Goal: Task Accomplishment & Management: Complete application form

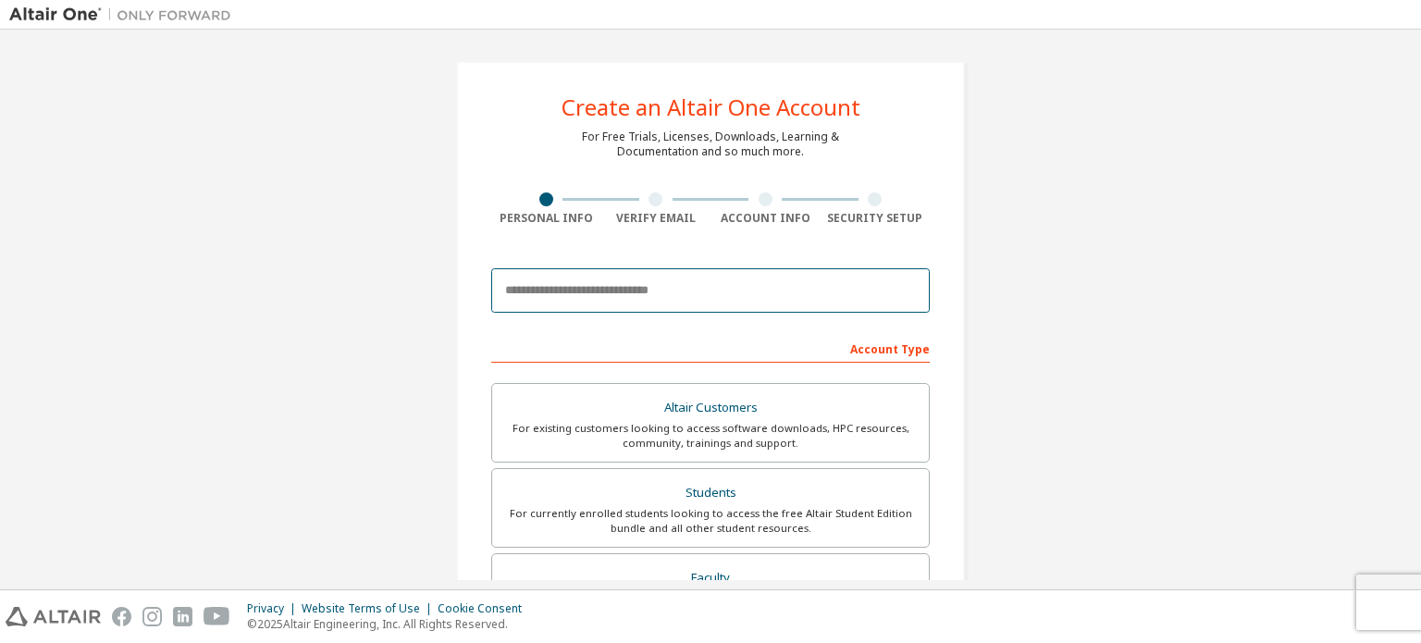
click at [724, 291] on input "email" at bounding box center [710, 290] width 438 height 44
type input "**********"
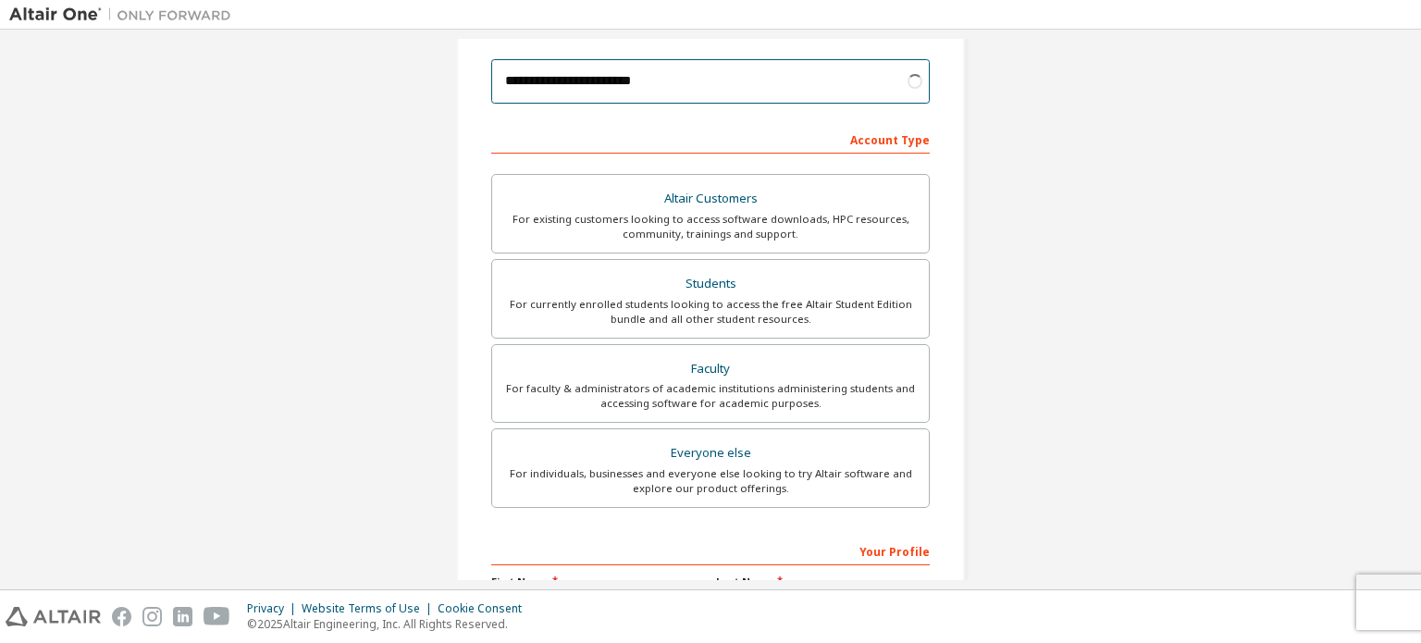
scroll to position [210, 0]
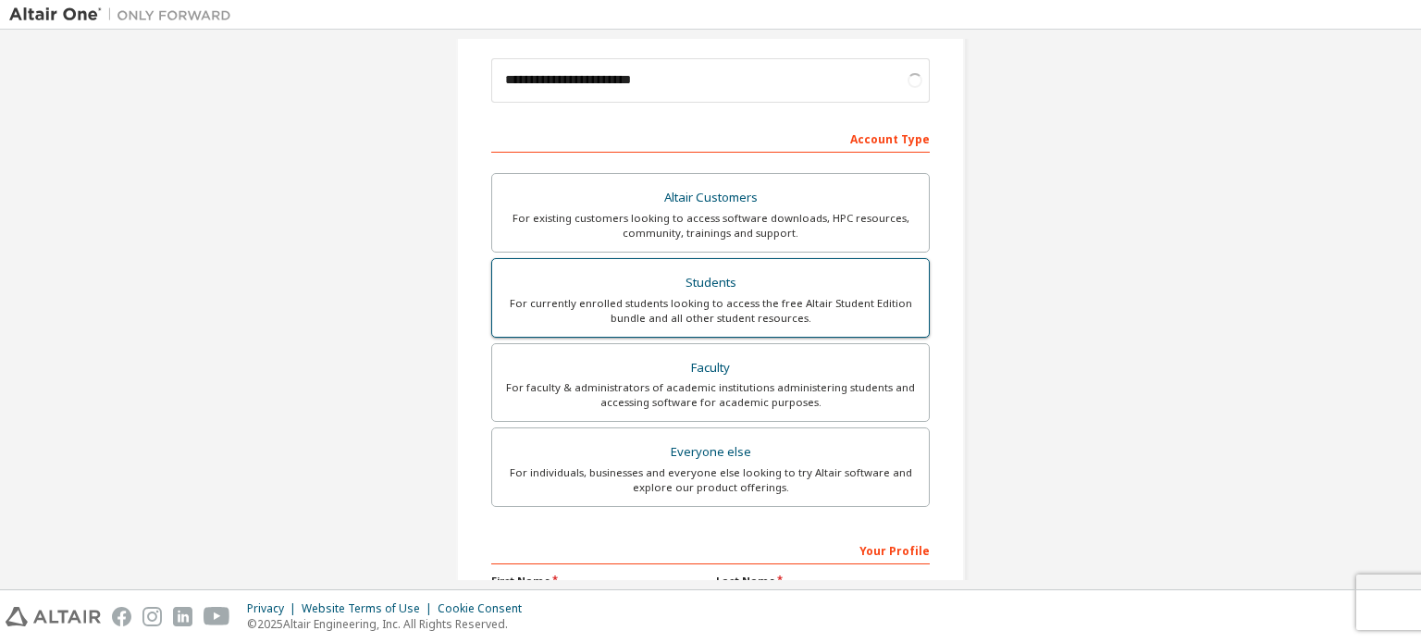
click at [806, 299] on div "For currently enrolled students looking to access the free Altair Student Editi…" at bounding box center [710, 311] width 414 height 30
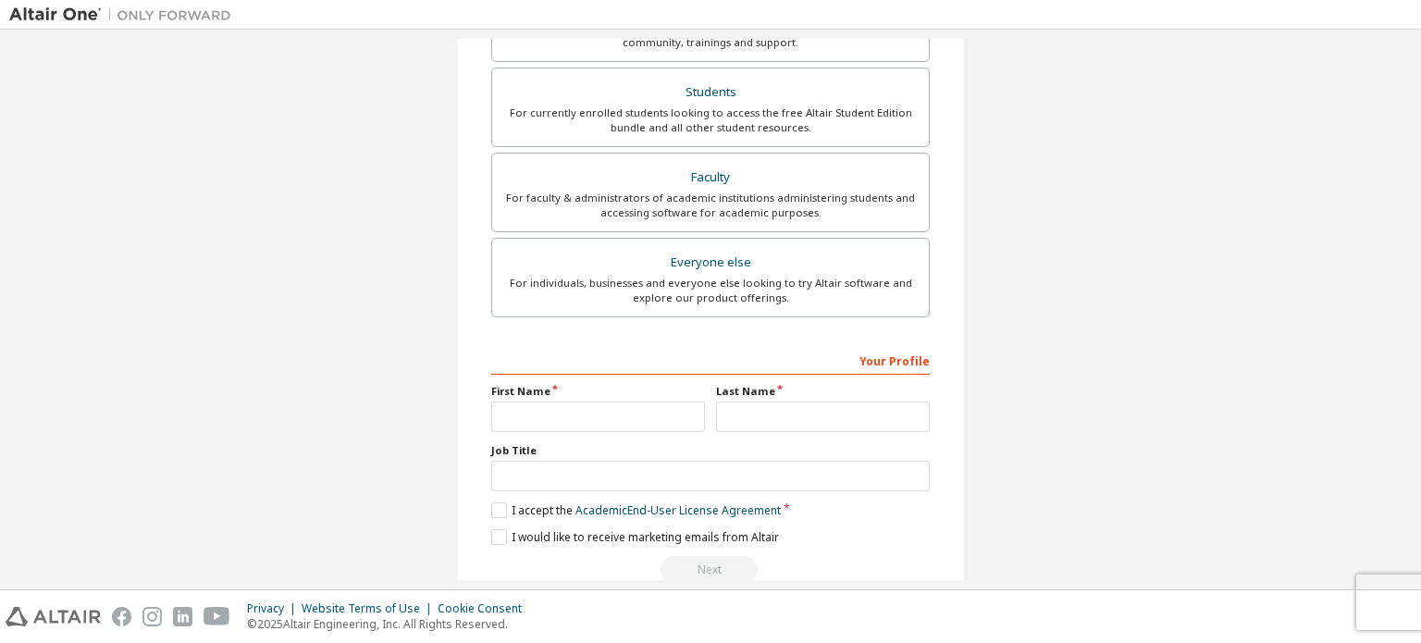
scroll to position [482, 0]
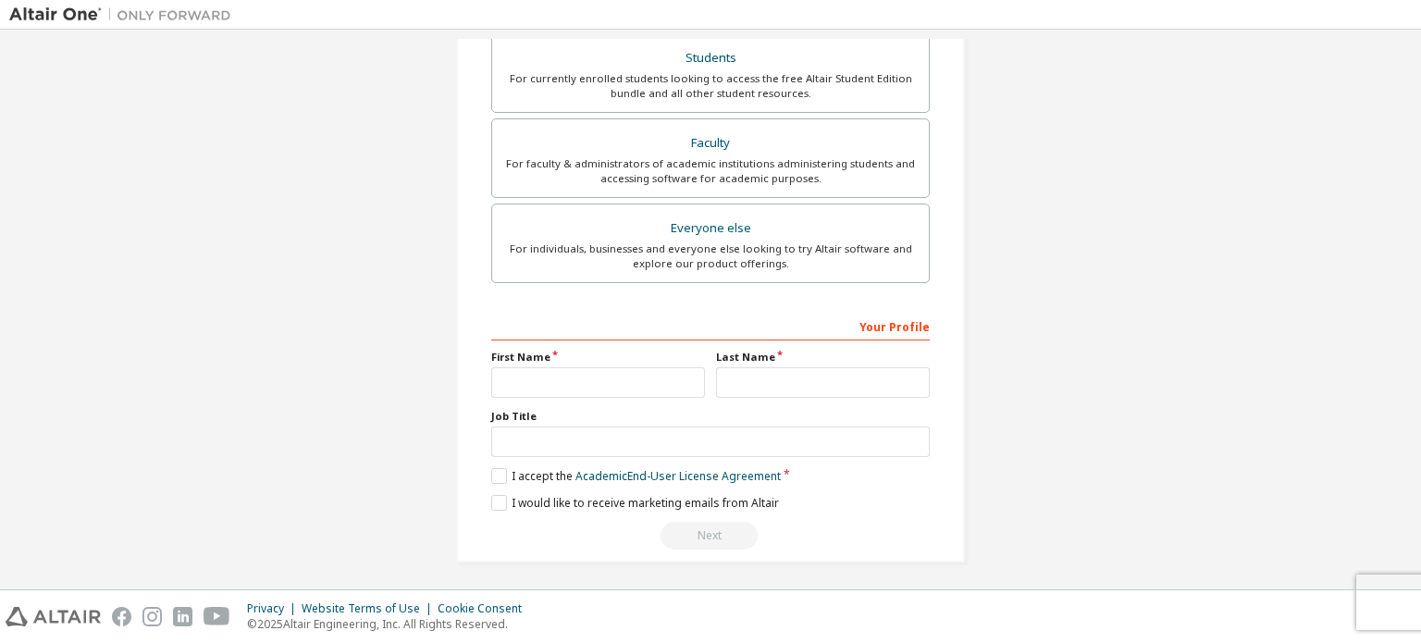
drag, startPoint x: 638, startPoint y: 357, endPoint x: 625, endPoint y: 375, distance: 21.8
click at [625, 375] on div "First Name" at bounding box center [598, 374] width 225 height 48
click at [625, 375] on input "text" at bounding box center [598, 382] width 214 height 31
type input "*"
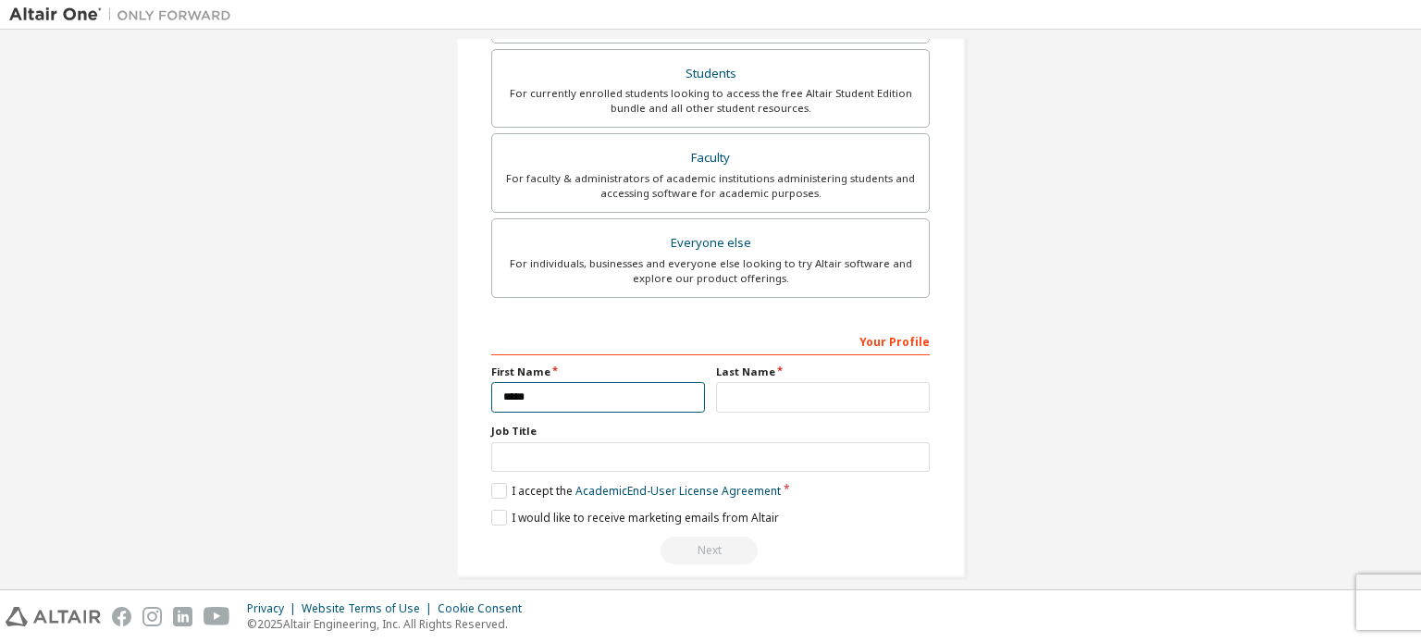
scroll to position [498, 0]
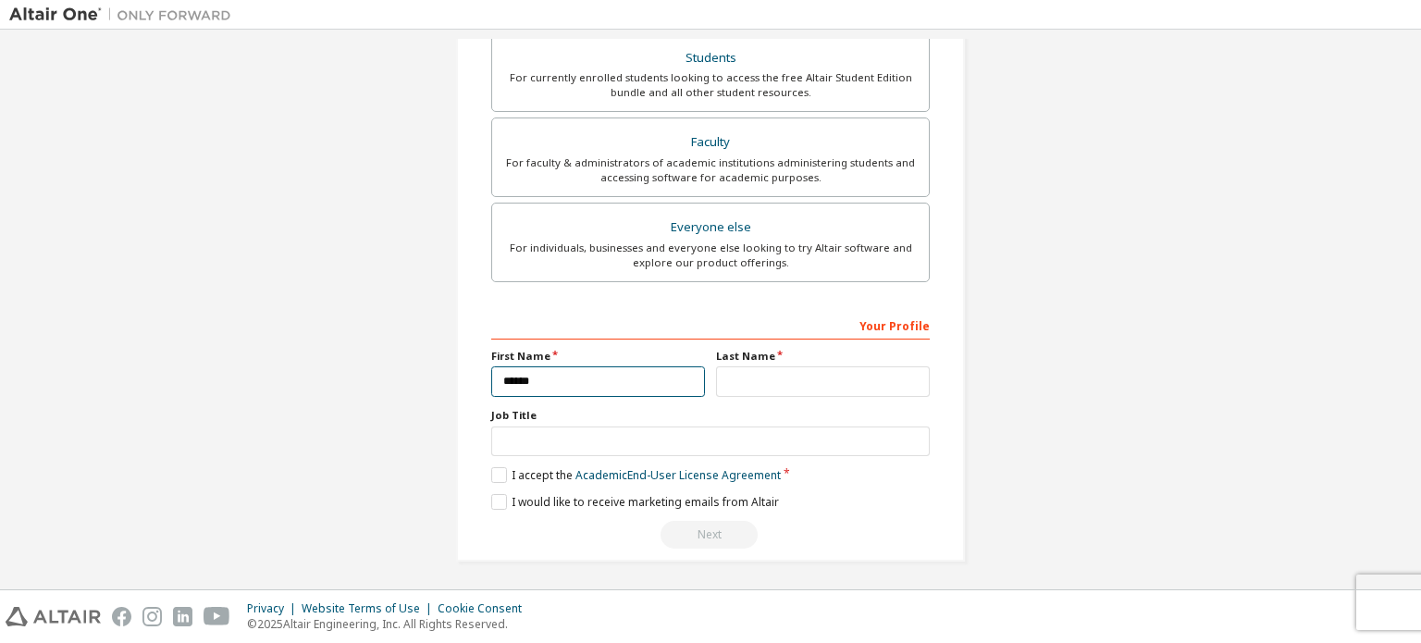
type input "******"
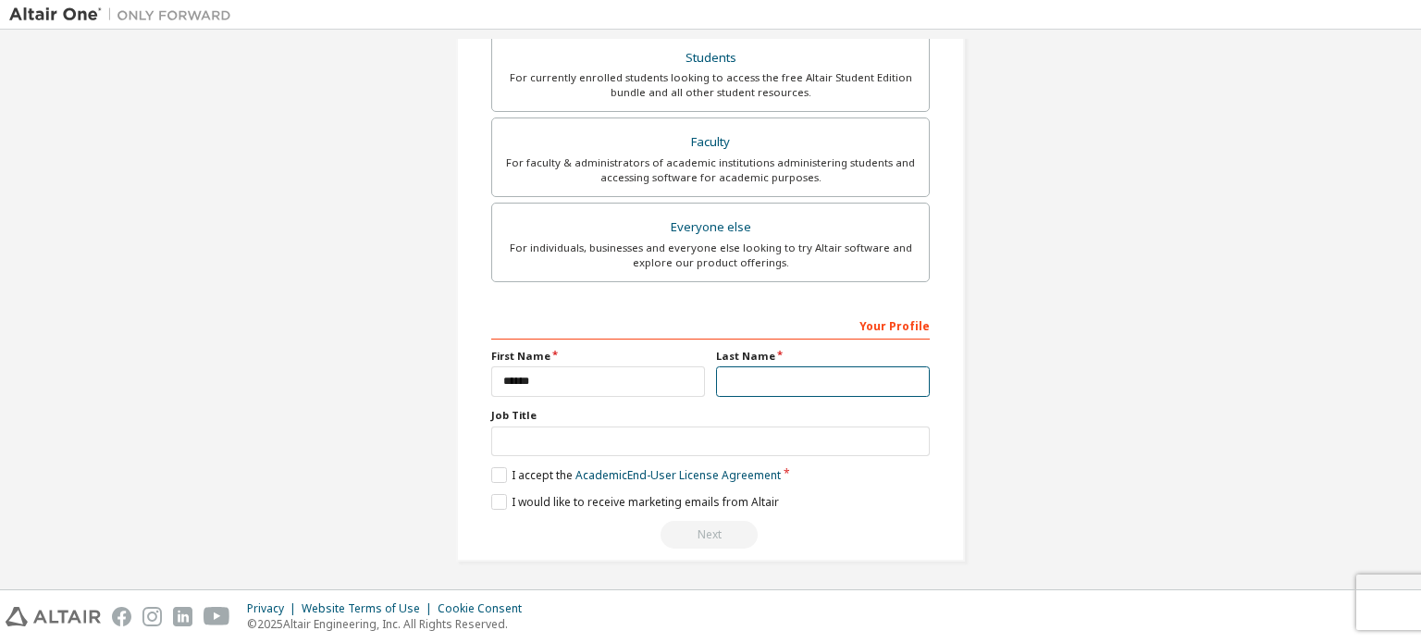
type input "*"
type input "***"
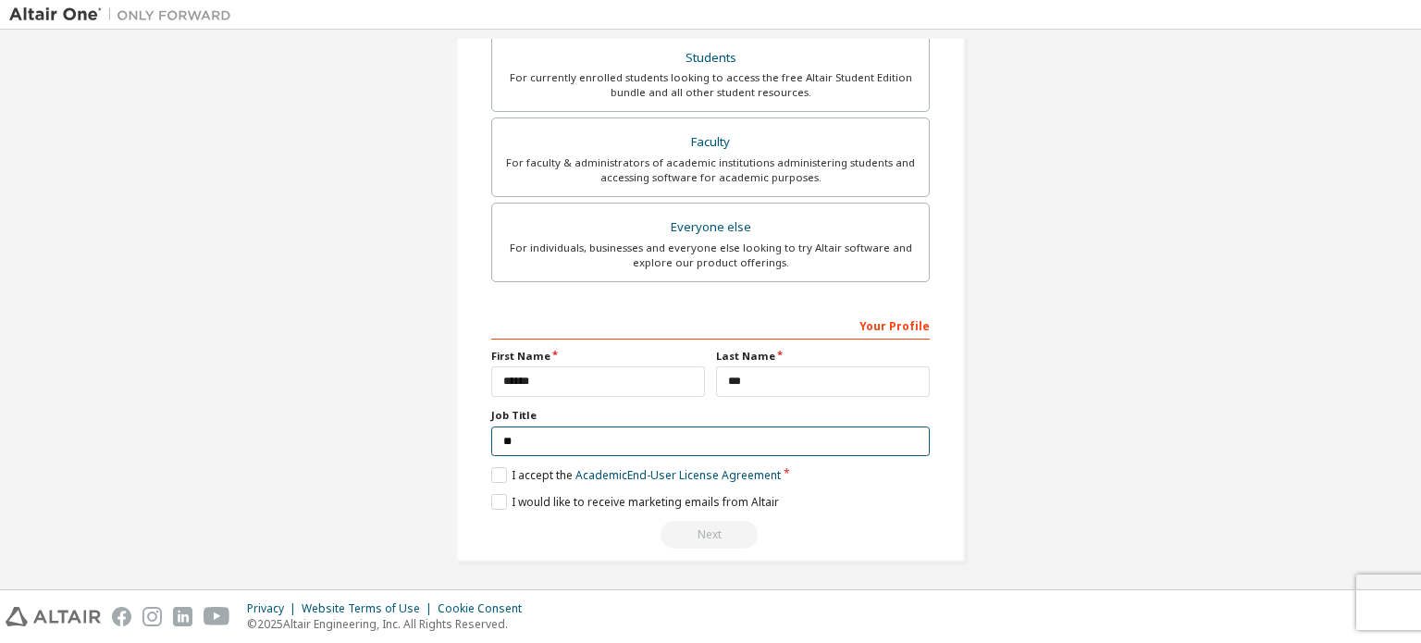
type input "*"
type input "*******"
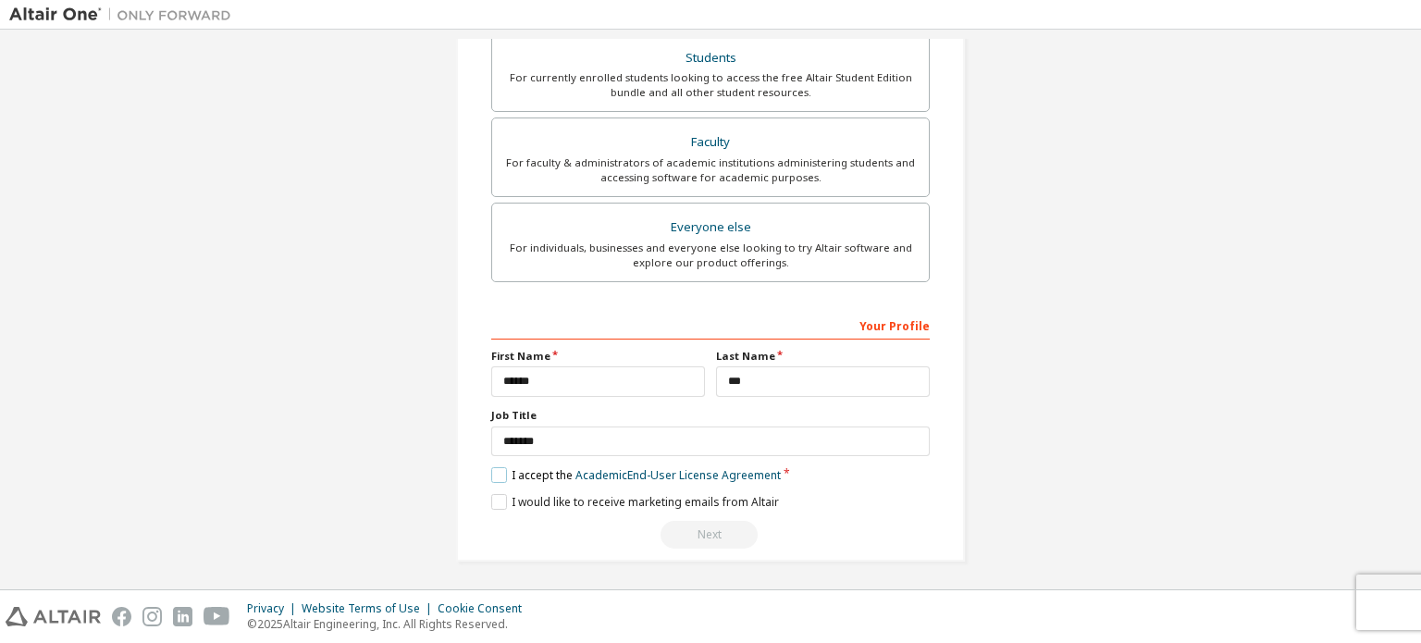
click at [498, 477] on label "I accept the Academic End-User License Agreement" at bounding box center [636, 475] width 290 height 16
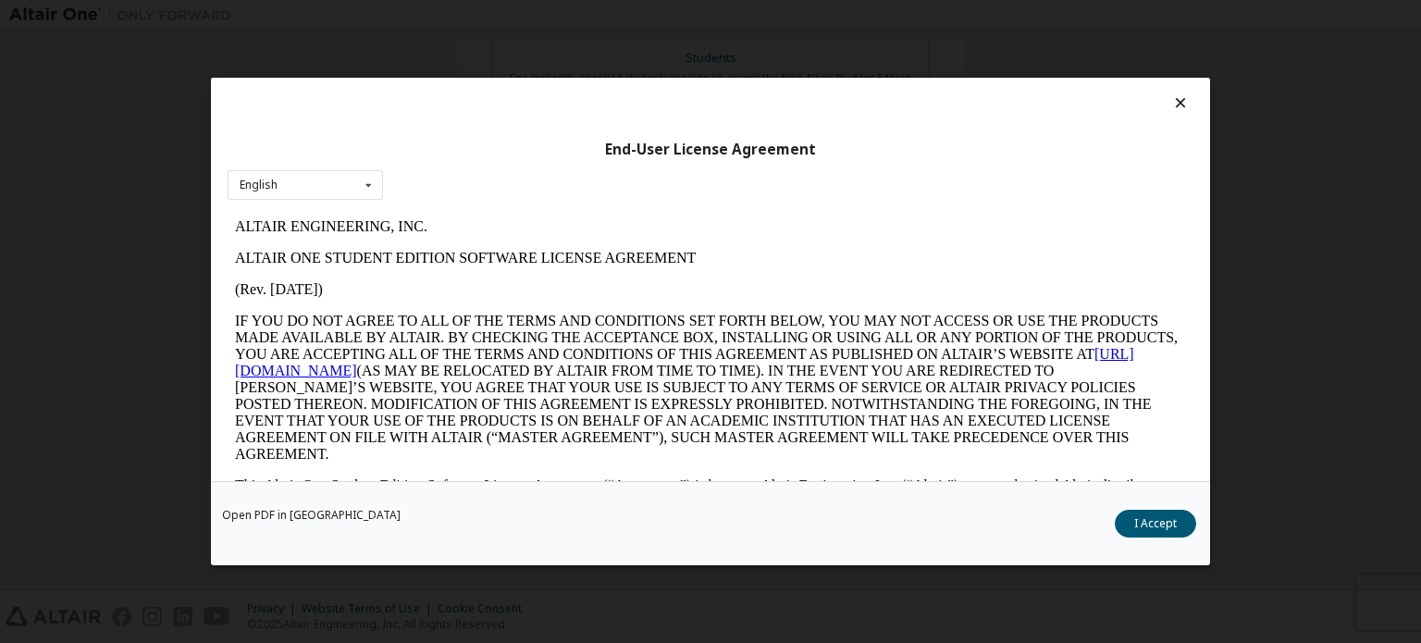
scroll to position [0, 0]
click at [1144, 517] on button "I Accept" at bounding box center [1155, 524] width 81 height 28
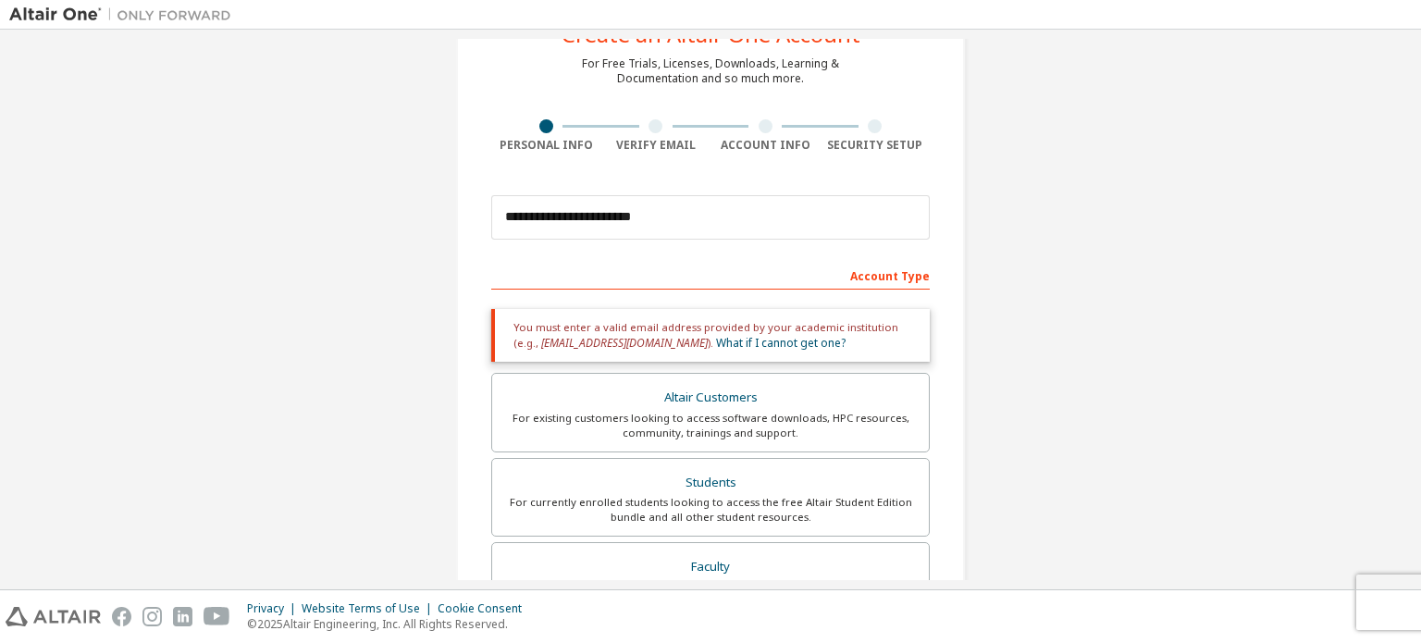
scroll to position [72, 0]
click at [687, 228] on input "**********" at bounding box center [710, 218] width 438 height 44
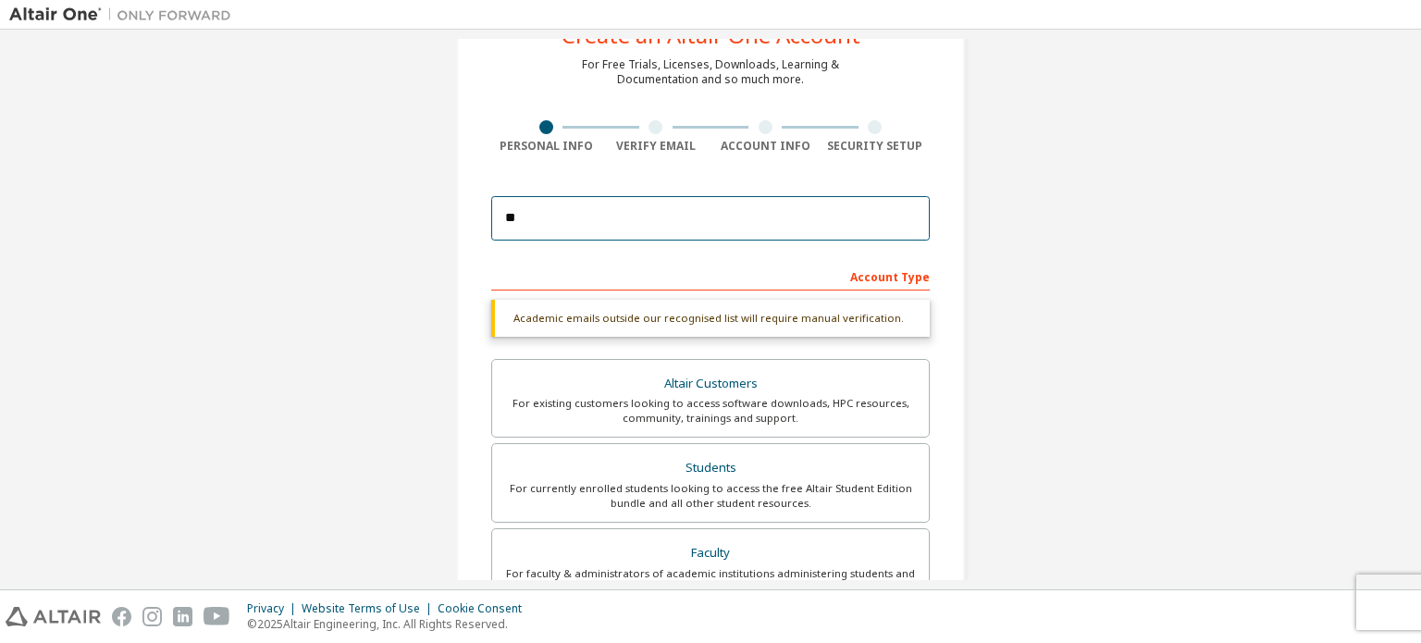
type input "*"
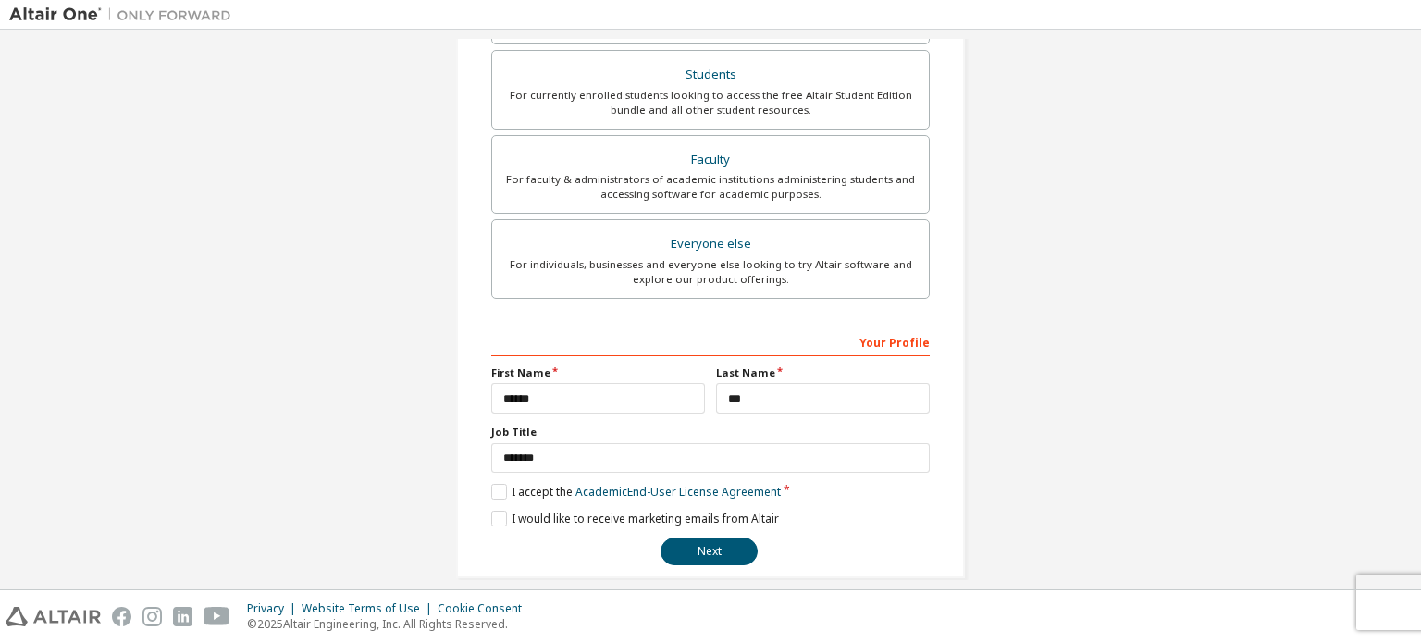
scroll to position [434, 0]
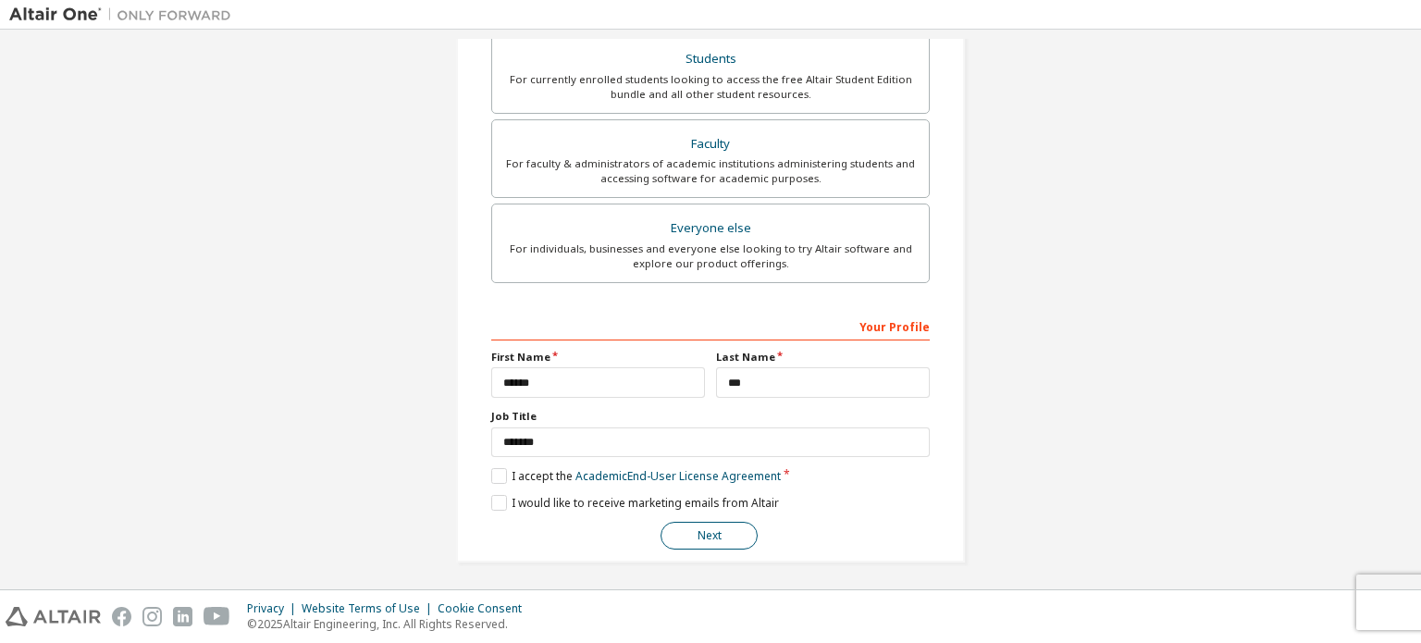
type input "**********"
click at [725, 538] on button "Next" at bounding box center [708, 536] width 97 height 28
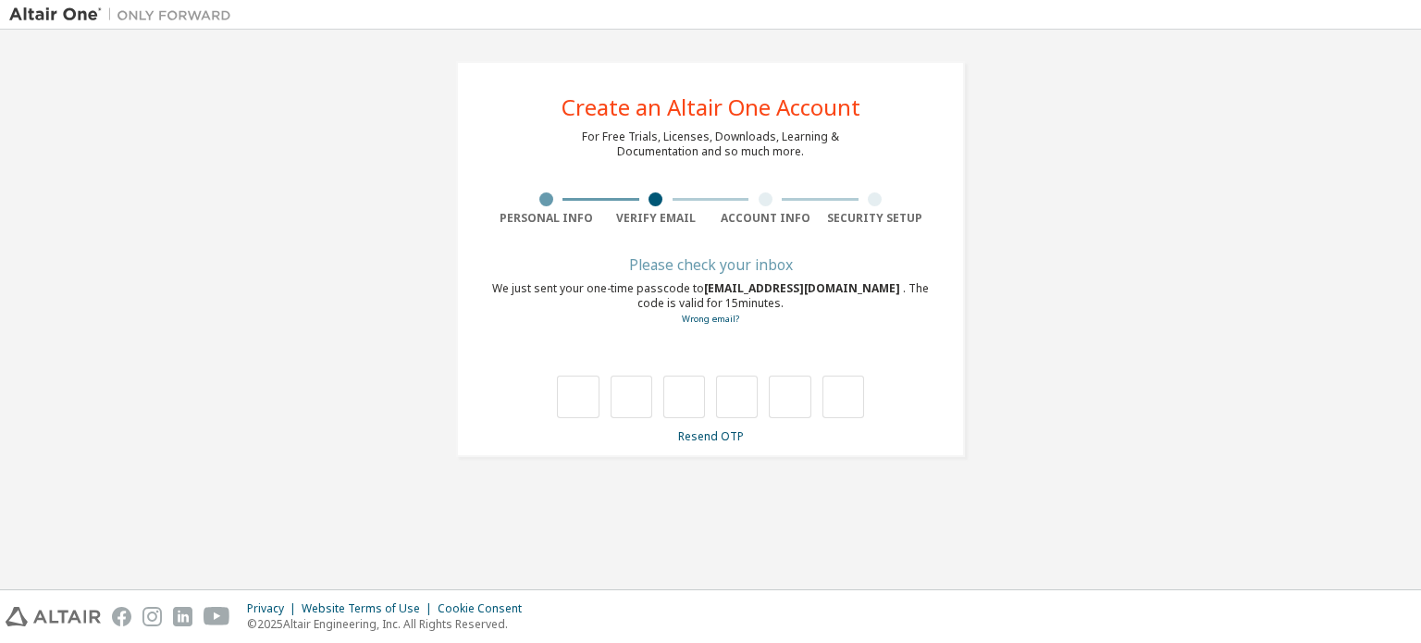
scroll to position [0, 0]
type input "*"
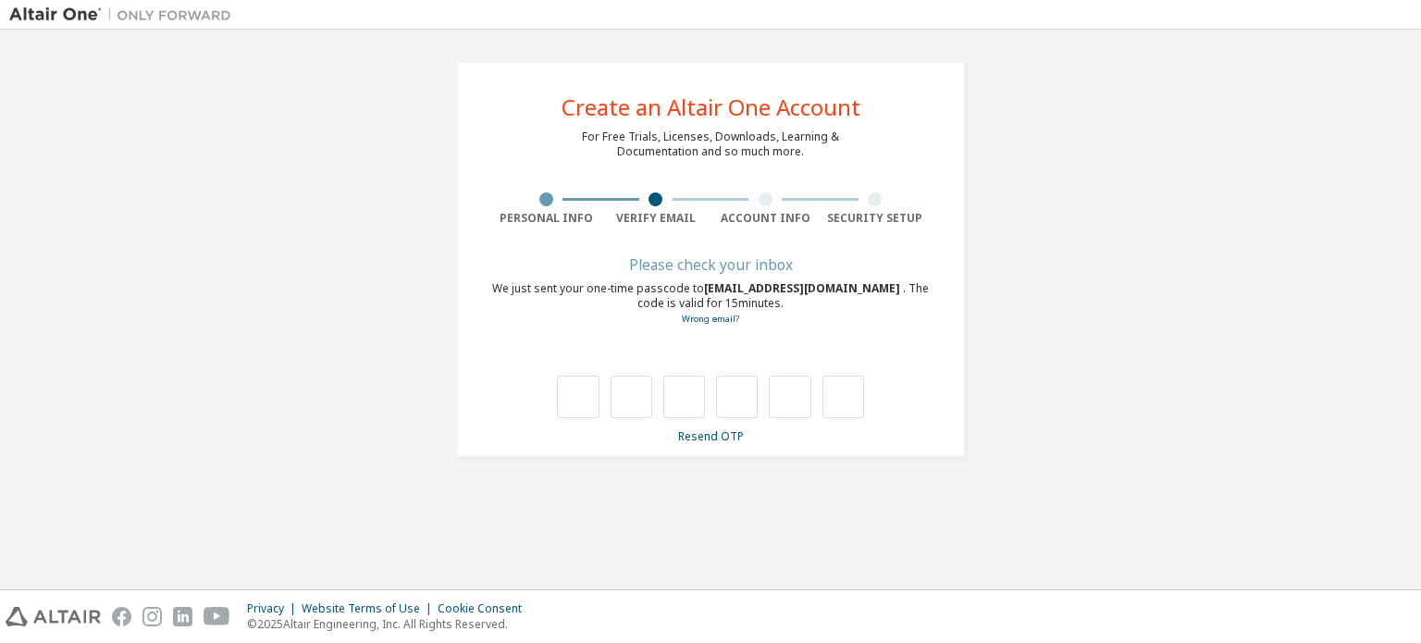
type input "*"
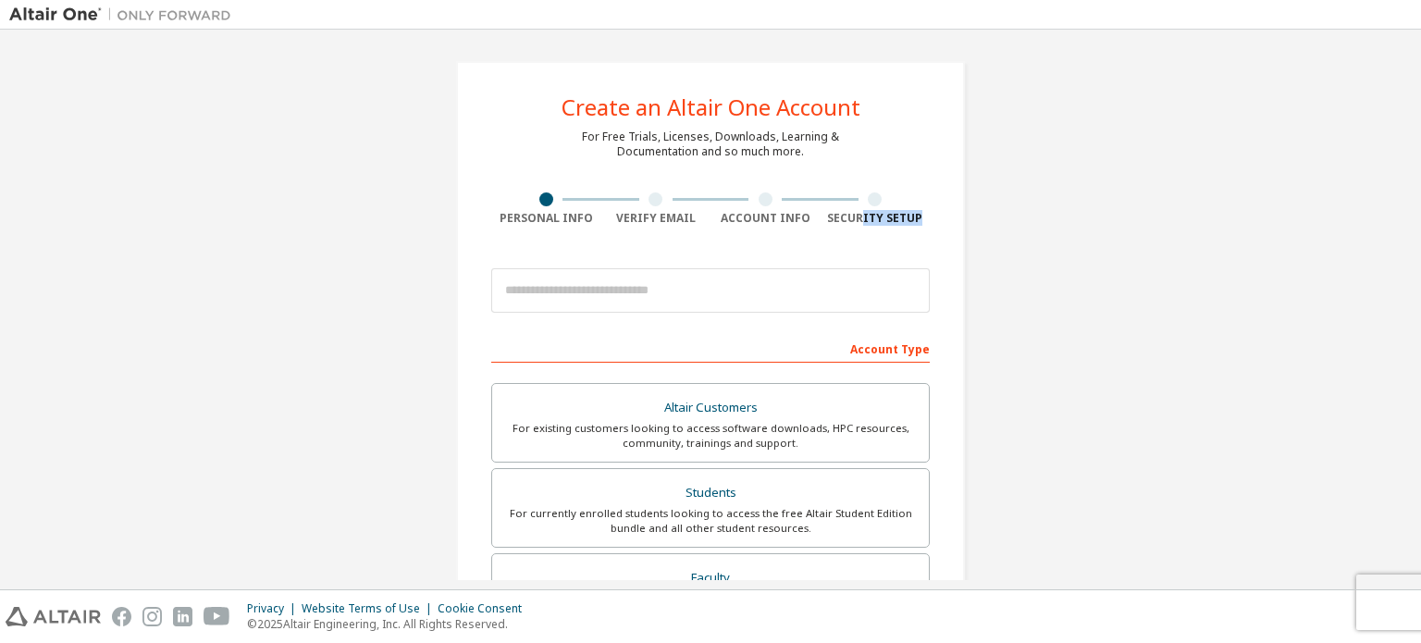
drag, startPoint x: 860, startPoint y: 225, endPoint x: 929, endPoint y: 216, distance: 69.1
click at [929, 216] on div "Create an Altair One Account For Free Trials, Licenses, Downloads, Learning & D…" at bounding box center [710, 528] width 509 height 935
drag, startPoint x: 755, startPoint y: 147, endPoint x: 800, endPoint y: 140, distance: 45.9
click at [800, 140] on div "For Free Trials, Licenses, Downloads, Learning & Documentation and so much more." at bounding box center [710, 145] width 257 height 30
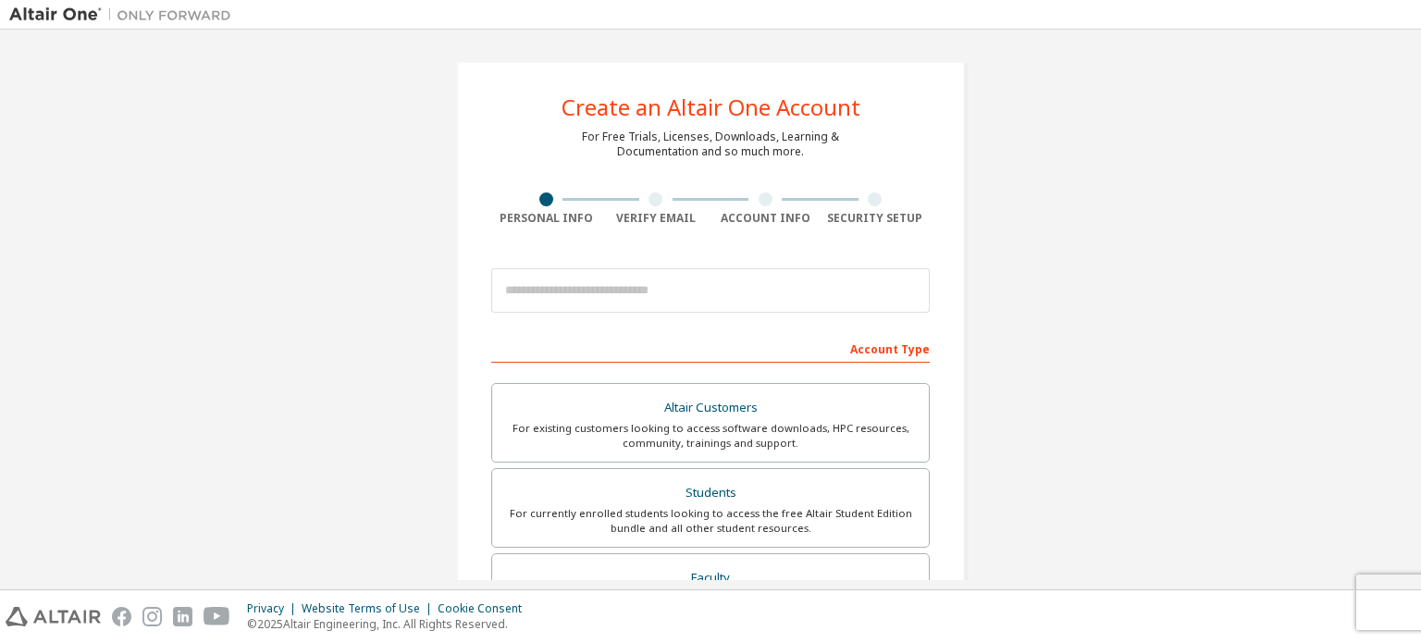
click at [800, 140] on div "For Free Trials, Licenses, Downloads, Learning & Documentation and so much more." at bounding box center [710, 145] width 257 height 30
drag, startPoint x: 800, startPoint y: 140, endPoint x: 755, endPoint y: 122, distance: 48.6
click at [755, 122] on div "Create an Altair One Account For Free Trials, Licenses, Downloads, Learning & D…" at bounding box center [710, 528] width 509 height 935
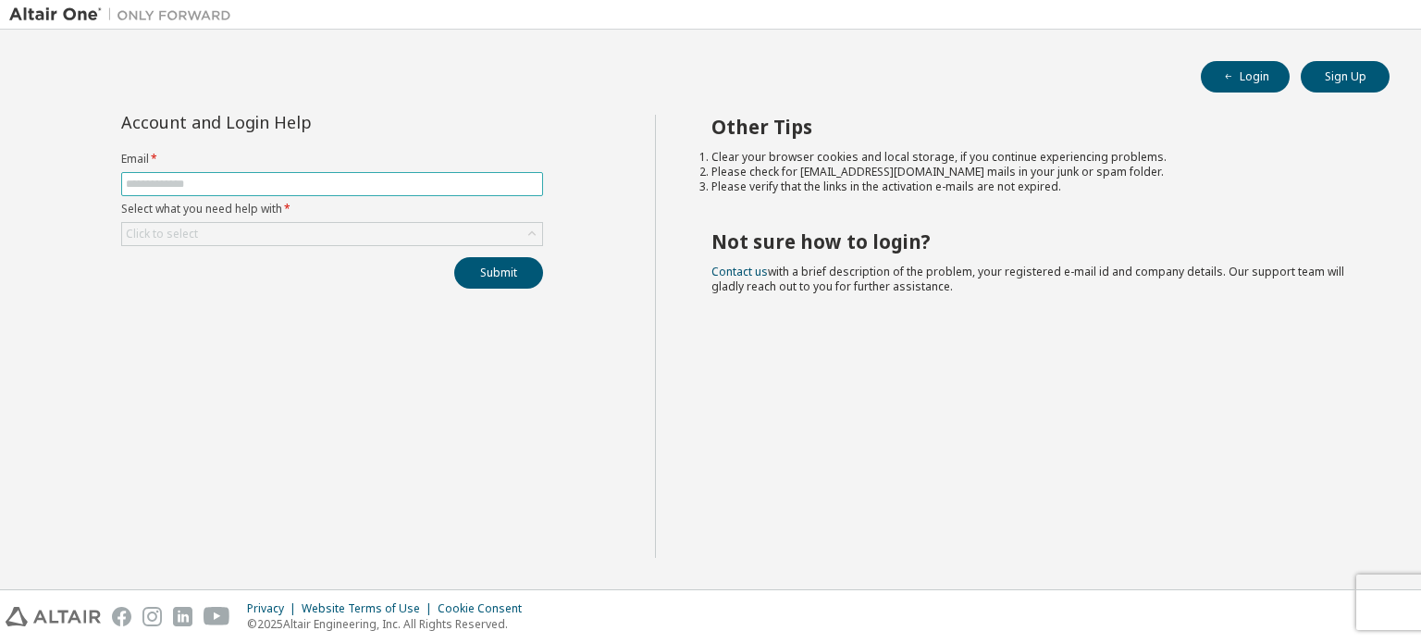
click at [496, 183] on input "text" at bounding box center [332, 184] width 413 height 15
click at [452, 321] on div "Account and Login Help Email * Select what you need help with * Click to select…" at bounding box center [332, 336] width 646 height 443
click at [429, 185] on input "text" at bounding box center [332, 184] width 413 height 15
type input "**********"
click at [507, 258] on button "Submit" at bounding box center [498, 272] width 89 height 31
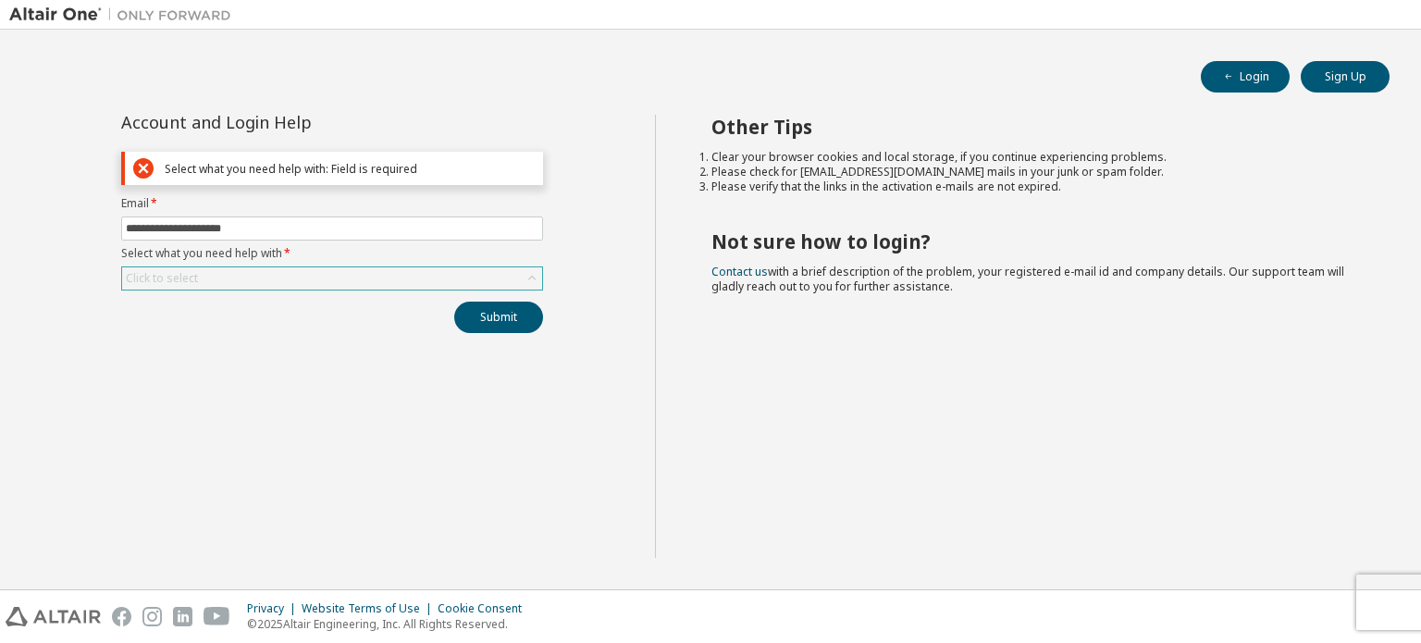
click at [484, 271] on div "Click to select" at bounding box center [332, 278] width 420 height 22
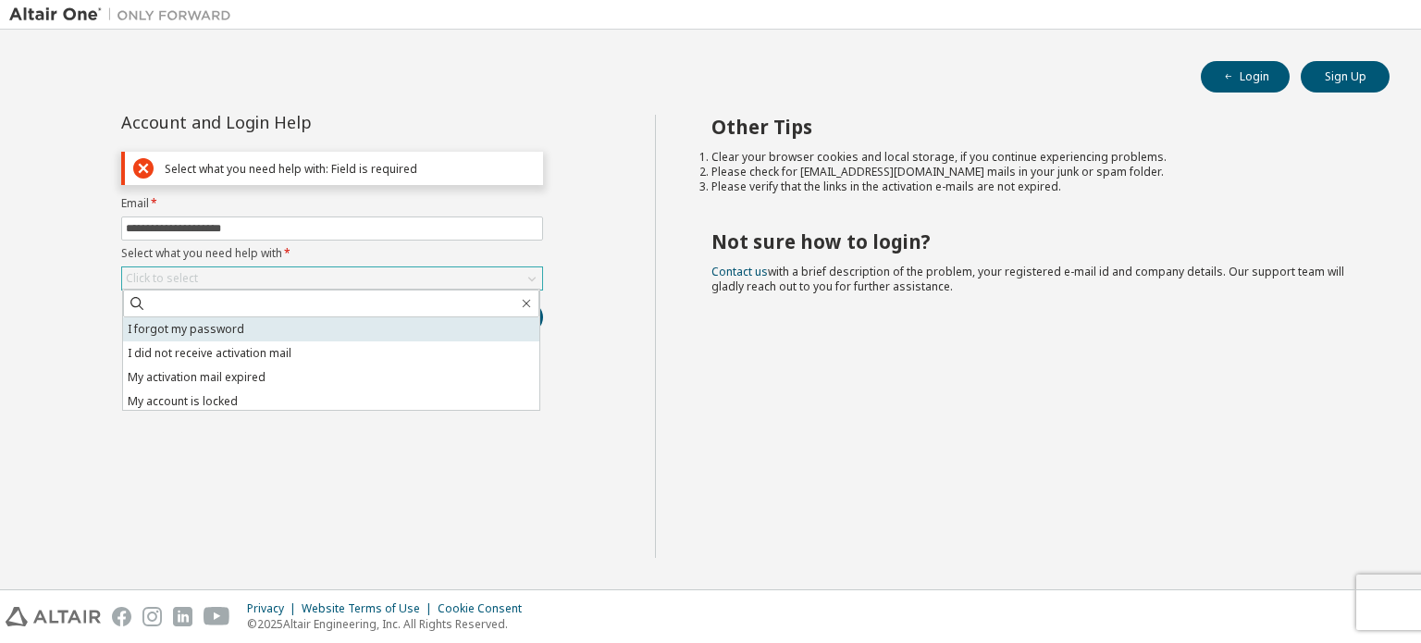
click at [421, 332] on li "I forgot my password" at bounding box center [331, 329] width 416 height 24
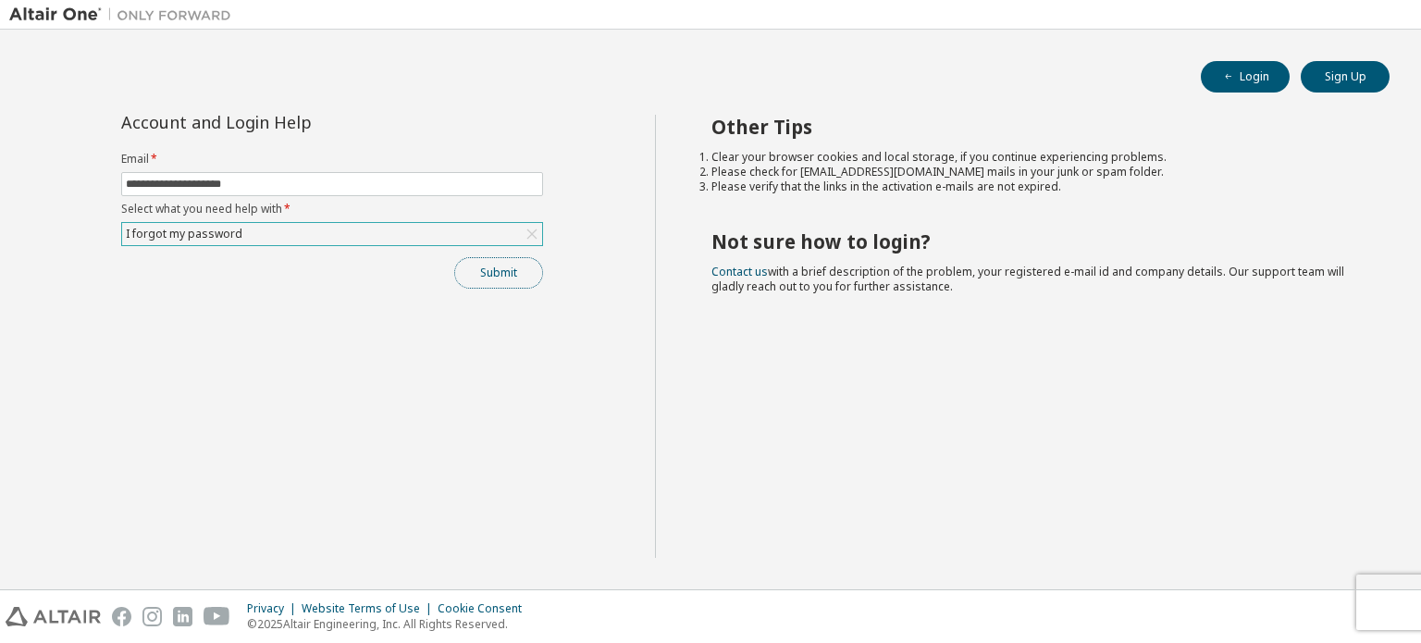
click at [503, 271] on button "Submit" at bounding box center [498, 272] width 89 height 31
